Goal: Transaction & Acquisition: Purchase product/service

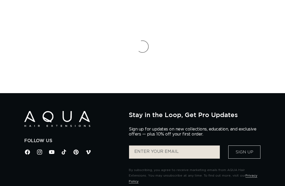
scroll to position [39, 0]
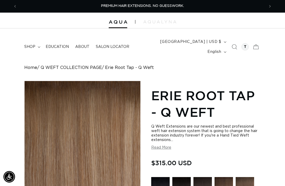
click at [33, 45] on span "shop" at bounding box center [29, 47] width 11 height 5
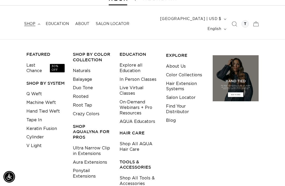
scroll to position [0, 494]
click at [34, 79] on div "FEATURED Last Chance 30% OFF SHOP BY SYSTEM Q Weft Machine Weft Hand Tied Weft …" at bounding box center [45, 106] width 42 height 118
click at [33, 90] on link "Q Weft" at bounding box center [34, 94] width 16 height 9
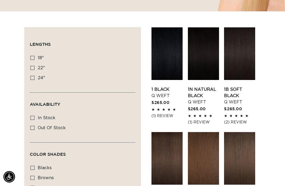
scroll to position [169, 0]
click at [30, 56] on icon at bounding box center [32, 58] width 4 height 4
click at [30, 56] on input "18" 18" (5 products)" at bounding box center [32, 58] width 4 height 4
checkbox input "true"
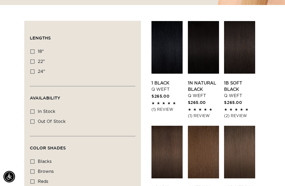
scroll to position [176, 0]
click at [212, 80] on link "1N Natural Black Q Weft" at bounding box center [203, 89] width 31 height 19
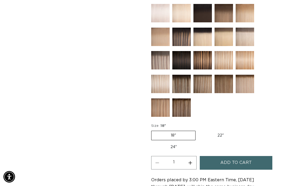
scroll to position [0, 247]
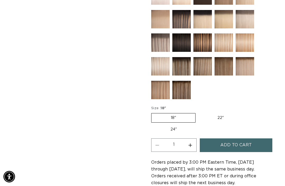
click at [192, 141] on button "Increase quantity for 1N Natural Black - Q Weft" at bounding box center [190, 145] width 12 height 13
type input "2"
click at [236, 139] on span "Add to cart" at bounding box center [235, 145] width 31 height 13
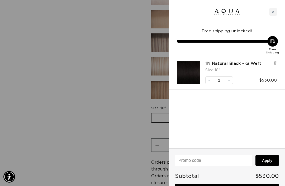
click at [270, 15] on div "Close cart" at bounding box center [273, 12] width 8 height 8
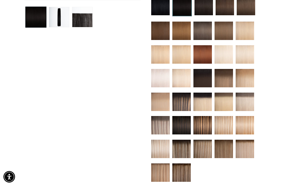
scroll to position [0, 247]
click at [183, 97] on img at bounding box center [181, 102] width 18 height 18
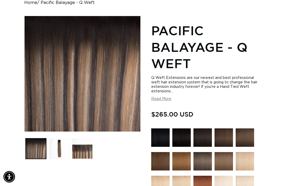
scroll to position [69, 0]
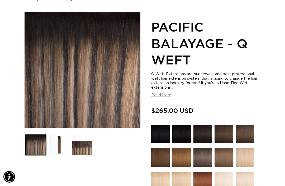
click at [58, 137] on button "Load image 2 in gallery view" at bounding box center [59, 145] width 21 height 21
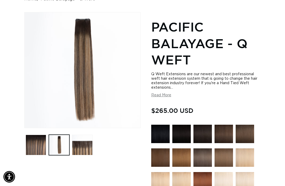
click at [86, 137] on button "Load image 3 in gallery view" at bounding box center [82, 145] width 21 height 21
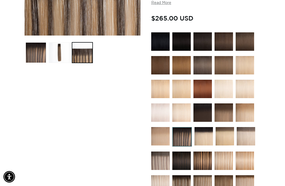
scroll to position [0, 494]
click at [214, 104] on img at bounding box center [223, 113] width 18 height 18
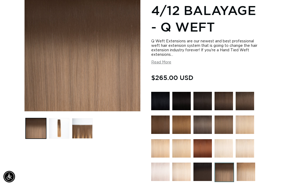
scroll to position [88, 0]
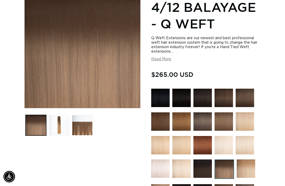
click at [205, 163] on img at bounding box center [202, 169] width 18 height 18
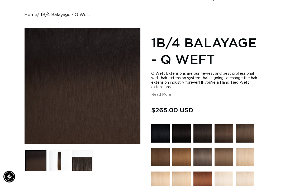
click at [59, 158] on button "Load image 2 in gallery view" at bounding box center [59, 161] width 21 height 21
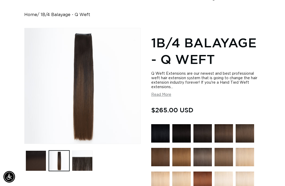
scroll to position [0, 494]
click at [81, 154] on button "Load image 3 in gallery view" at bounding box center [82, 161] width 21 height 21
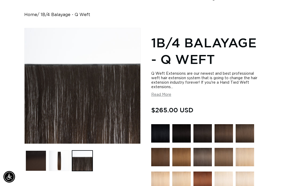
scroll to position [0, 0]
click at [61, 151] on button "Load image 2 in gallery view" at bounding box center [59, 161] width 21 height 21
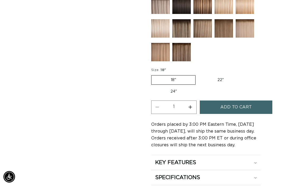
scroll to position [316, 0]
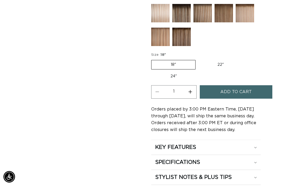
click at [252, 88] on button "Add to cart" at bounding box center [235, 91] width 73 height 13
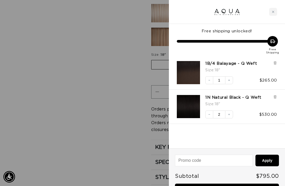
scroll to position [0, 0]
click at [273, 62] on icon at bounding box center [275, 63] width 4 height 4
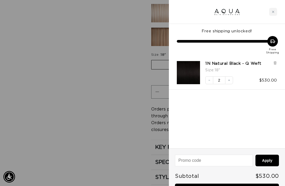
click at [273, 64] on icon at bounding box center [275, 63] width 4 height 4
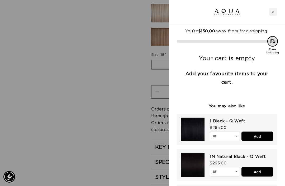
click at [276, 10] on div "Close cart" at bounding box center [273, 12] width 8 height 8
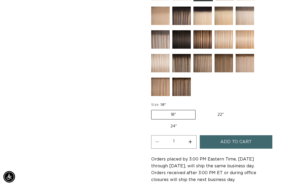
scroll to position [339, 0]
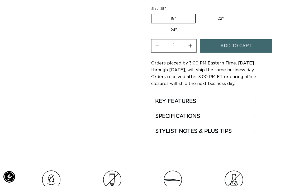
click at [260, 94] on summary "KEY FEATURES" at bounding box center [205, 101] width 109 height 15
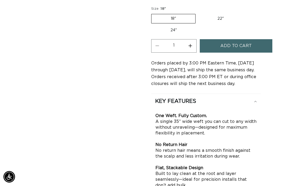
click at [259, 94] on summary "KEY FEATURES" at bounding box center [205, 101] width 109 height 15
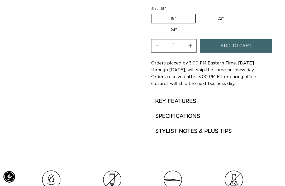
click at [258, 111] on summary "SPECIFICATIONS" at bounding box center [205, 116] width 109 height 15
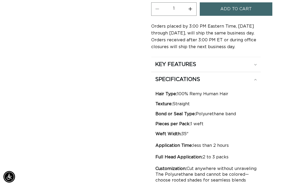
scroll to position [386, 0]
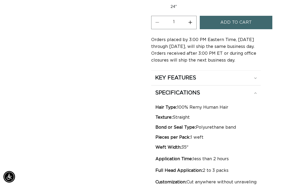
click at [257, 87] on summary "SPECIFICATIONS" at bounding box center [205, 93] width 109 height 15
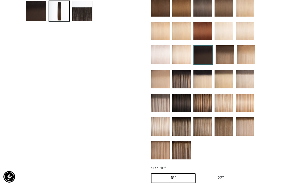
scroll to position [207, 0]
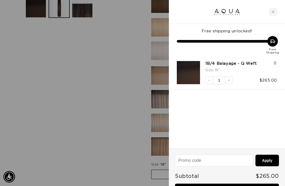
click at [273, 13] on div "Close cart" at bounding box center [273, 12] width 8 height 8
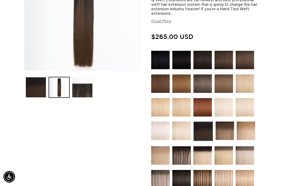
click at [184, 58] on img at bounding box center [181, 60] width 18 height 18
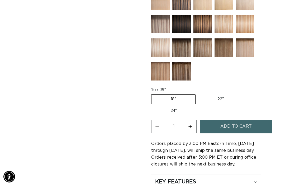
scroll to position [299, 0]
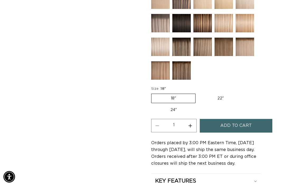
click at [249, 119] on span "Add to cart" at bounding box center [235, 125] width 31 height 13
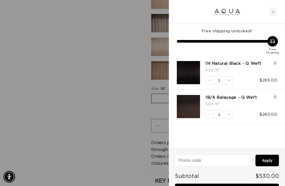
scroll to position [0, 494]
click at [273, 13] on div "Close cart" at bounding box center [273, 12] width 8 height 8
